Goal: Transaction & Acquisition: Purchase product/service

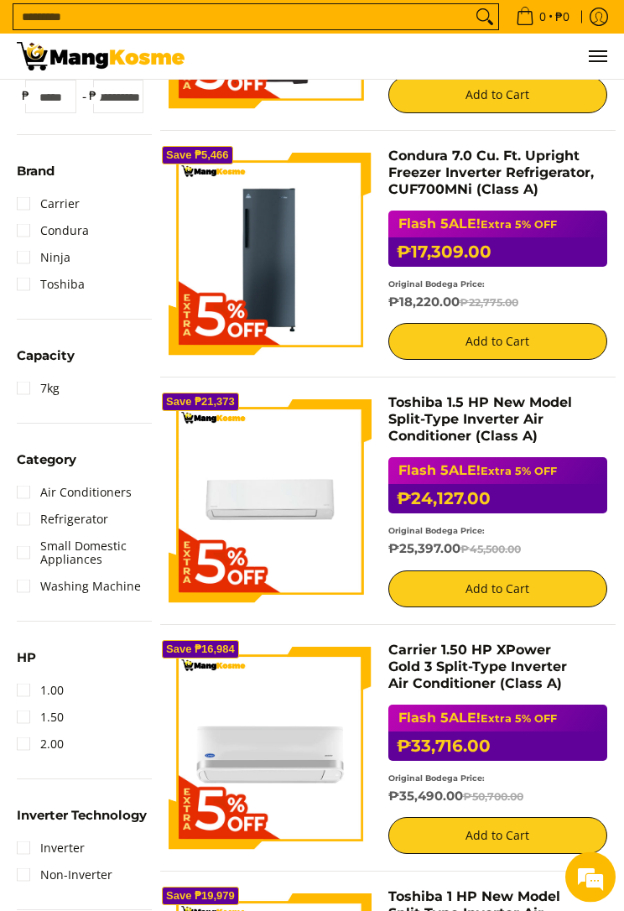
scroll to position [421, 0]
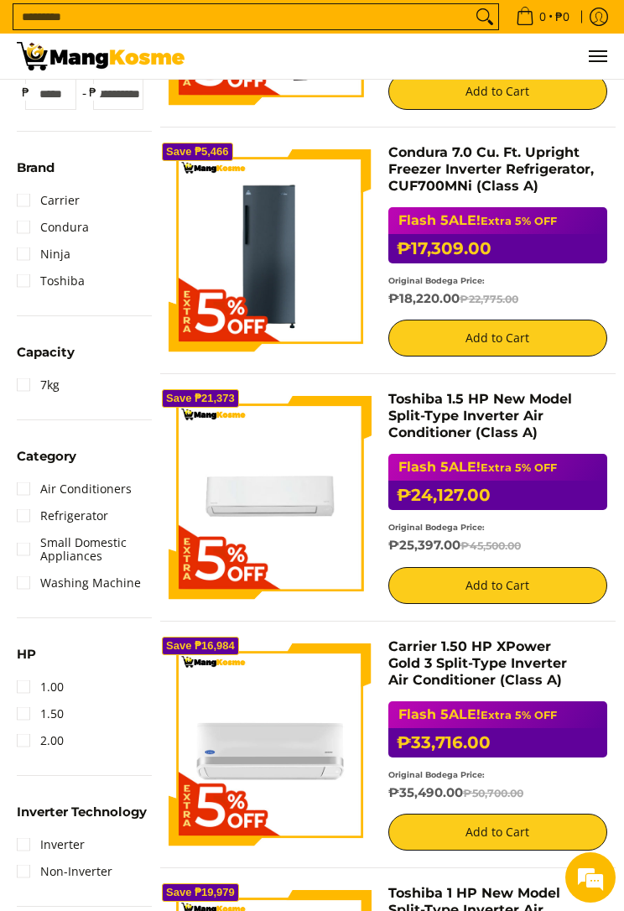
click at [24, 511] on link "Refrigerator" at bounding box center [62, 515] width 91 height 27
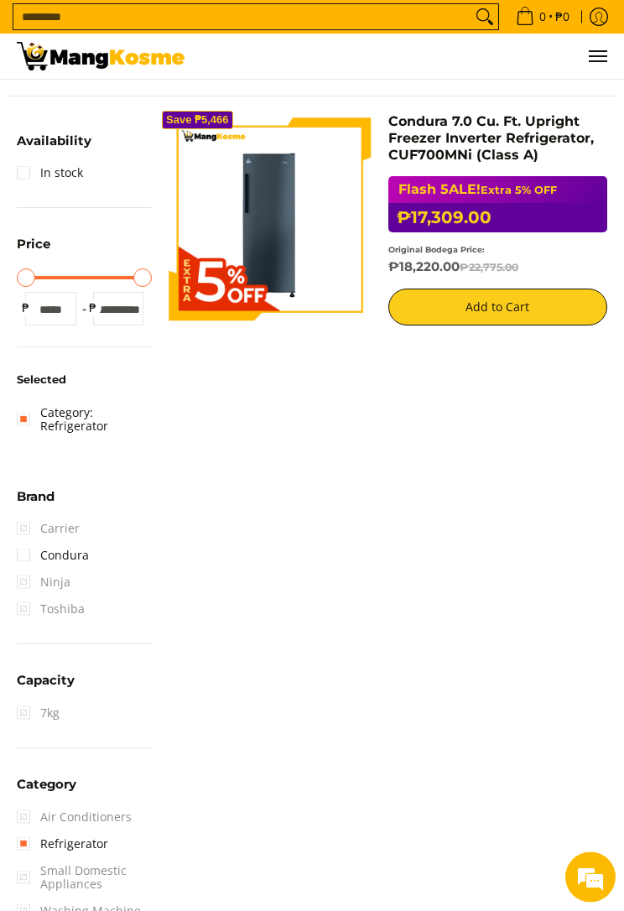
scroll to position [257, 0]
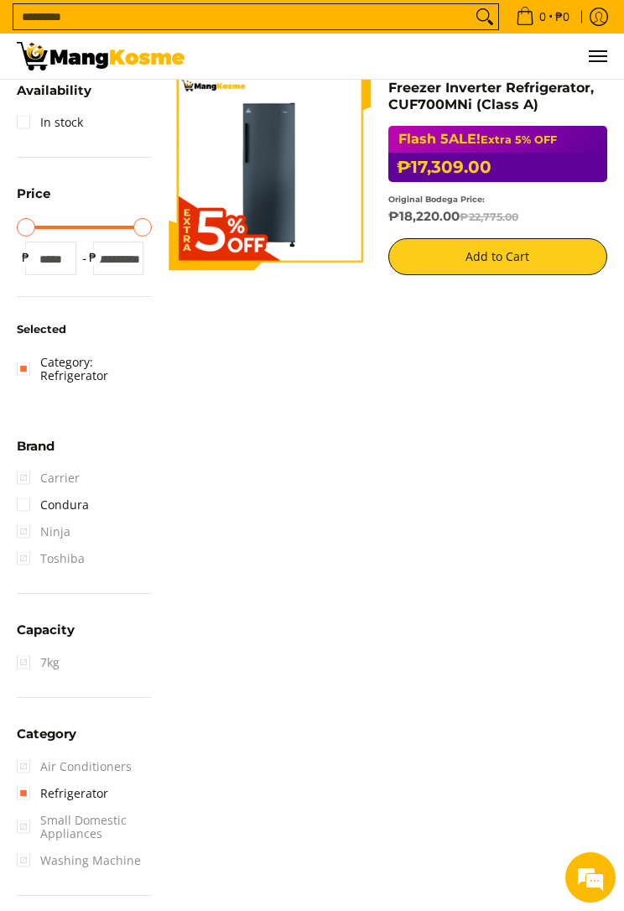
click at [17, 368] on link "Category: Refrigerator" at bounding box center [84, 369] width 135 height 40
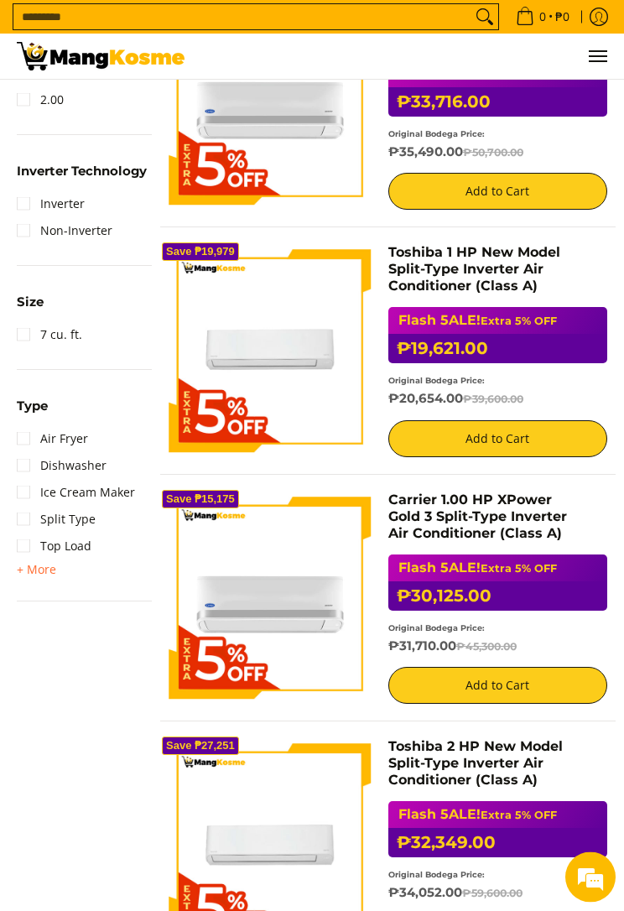
scroll to position [1063, 0]
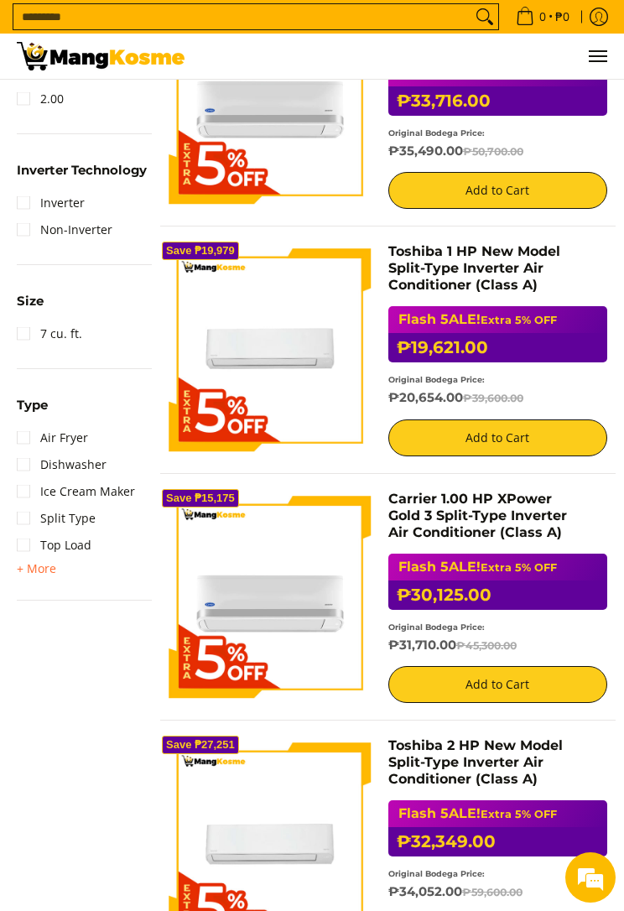
click at [30, 563] on span "+ More" at bounding box center [36, 568] width 39 height 13
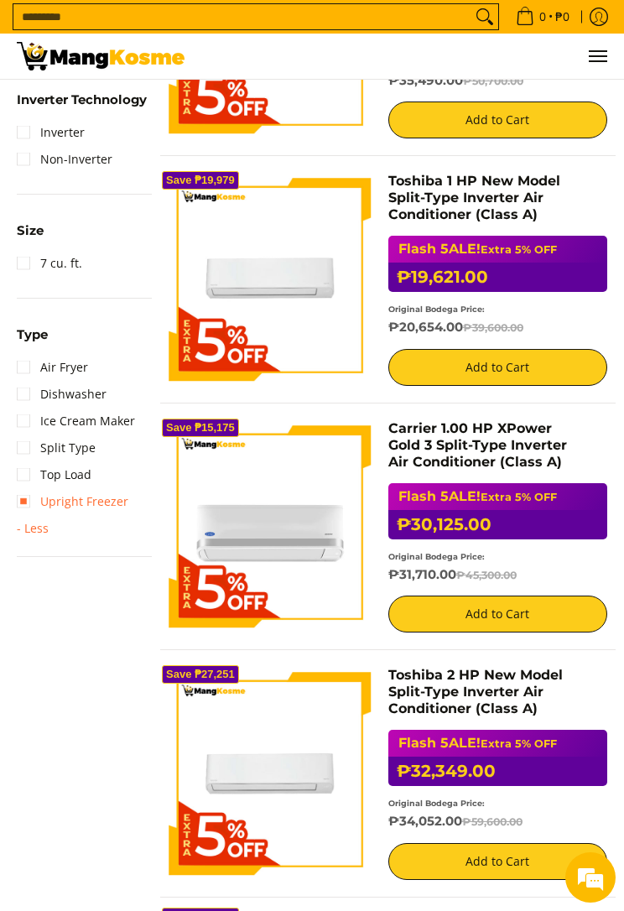
click at [17, 488] on link "Upright Freezer" at bounding box center [73, 501] width 112 height 27
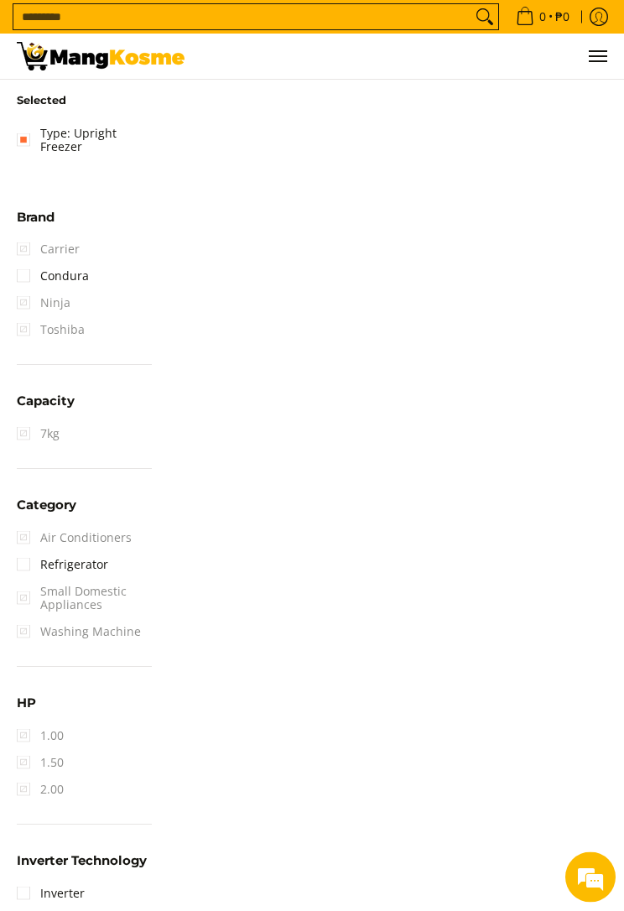
scroll to position [169, 0]
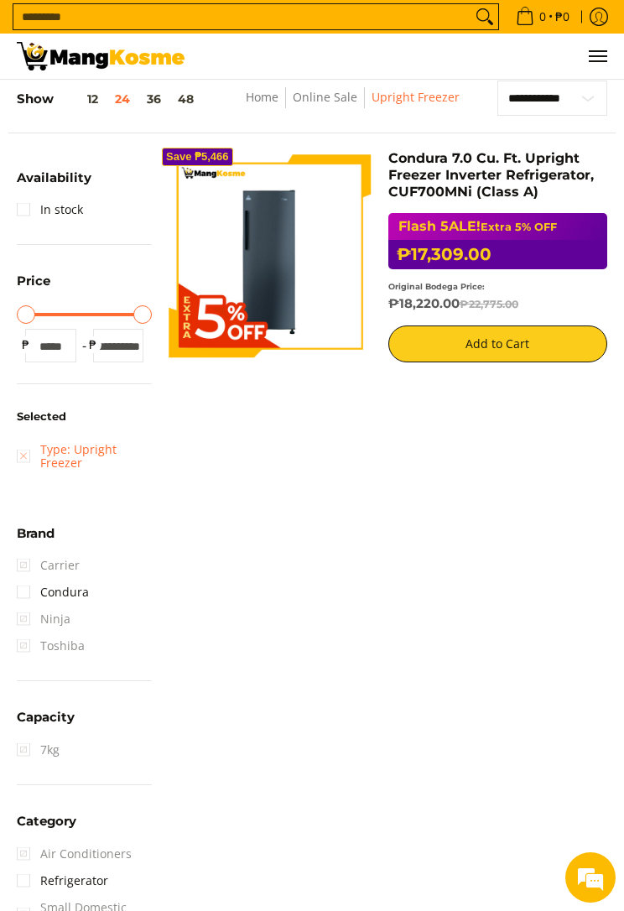
click at [32, 456] on link "Type: Upright Freezer" at bounding box center [84, 456] width 135 height 40
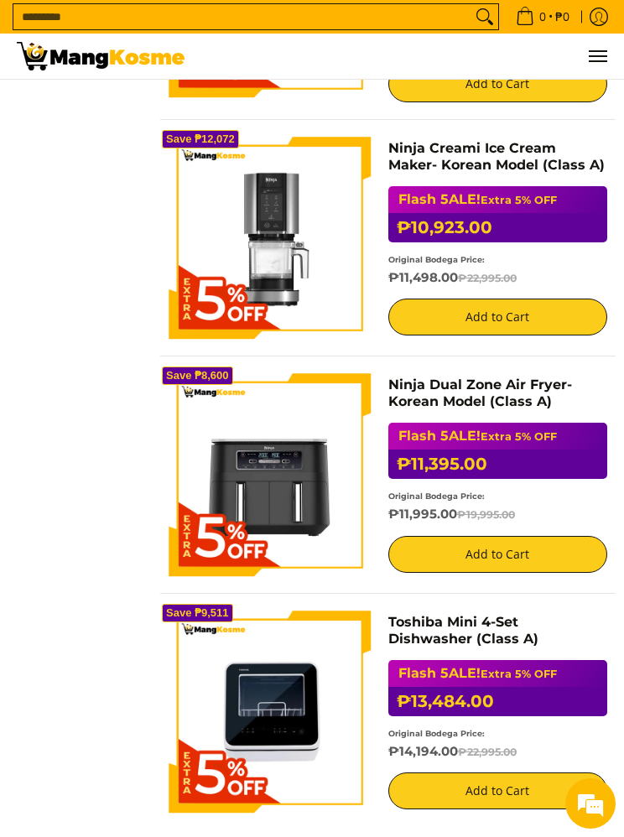
scroll to position [1884, 0]
